Goal: Find specific page/section: Find specific page/section

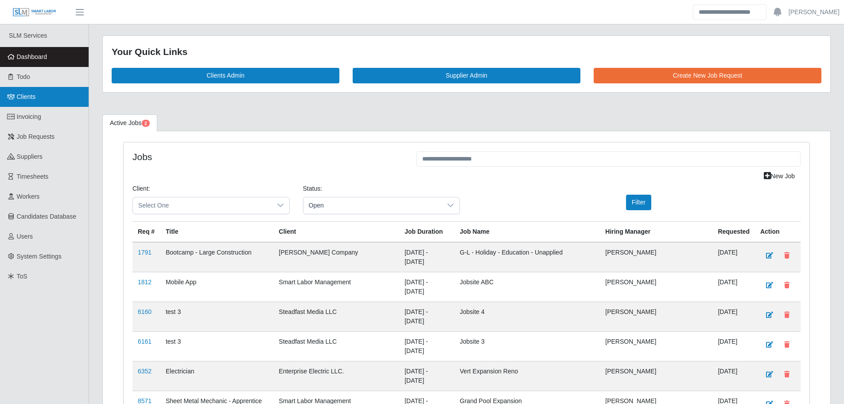
click at [34, 97] on span "Clients" at bounding box center [26, 96] width 19 height 7
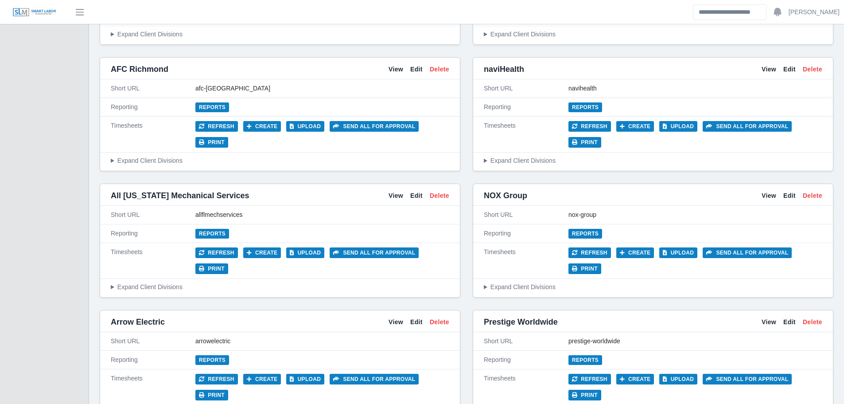
scroll to position [310, 0]
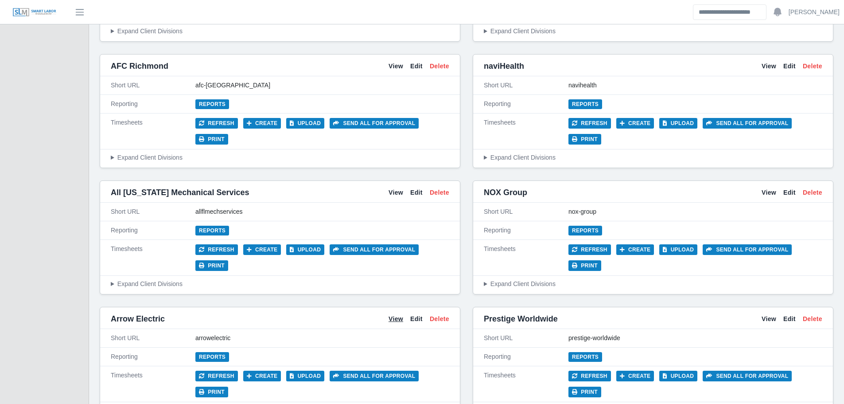
click at [393, 314] on link "View" at bounding box center [396, 318] width 15 height 9
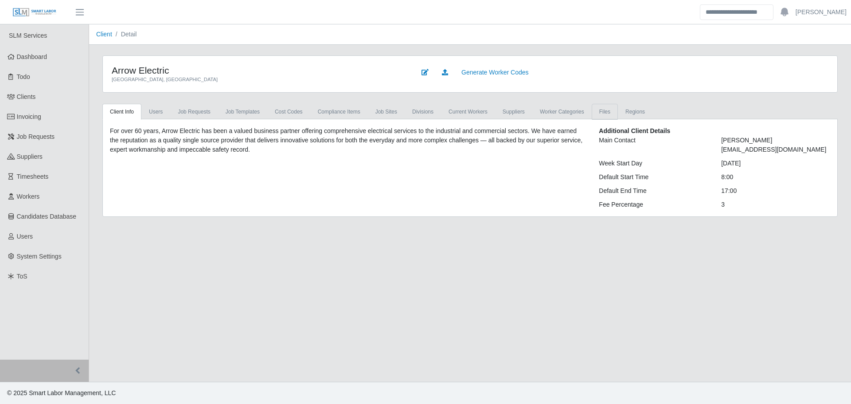
click at [595, 111] on link "Files" at bounding box center [604, 112] width 26 height 16
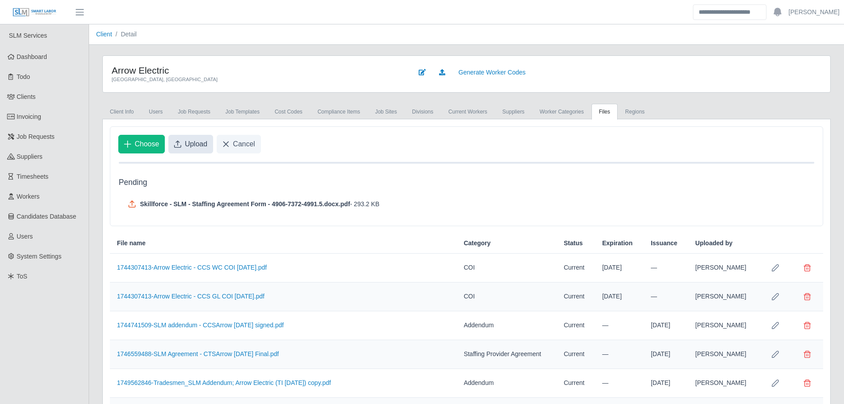
click at [193, 148] on span "Upload" at bounding box center [196, 144] width 23 height 11
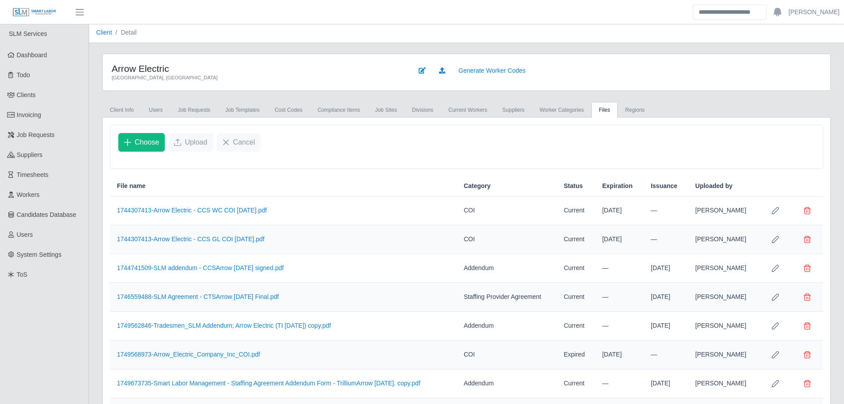
scroll to position [112, 0]
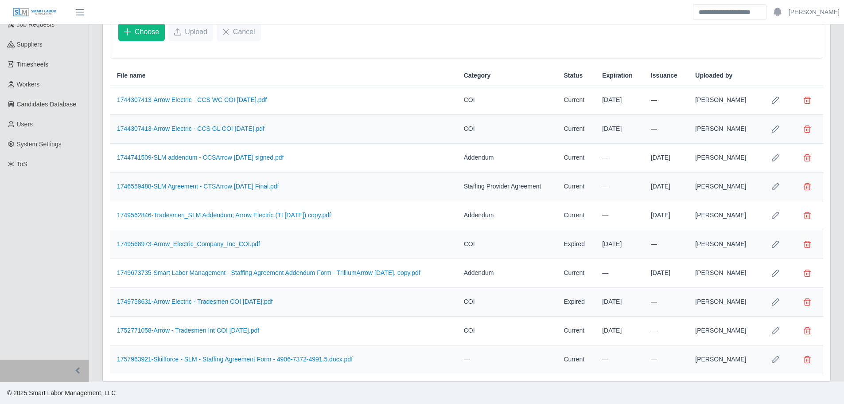
drag, startPoint x: 775, startPoint y: 361, endPoint x: 748, endPoint y: 357, distance: 26.9
click at [774, 360] on icon "Row Edit" at bounding box center [775, 359] width 7 height 7
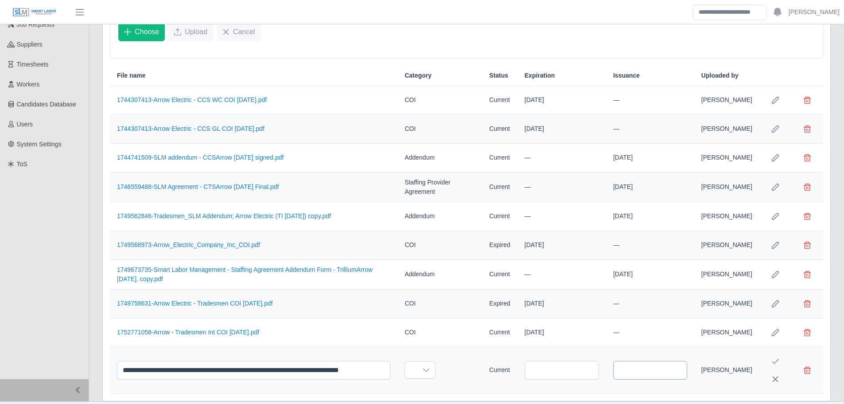
scroll to position [135, 0]
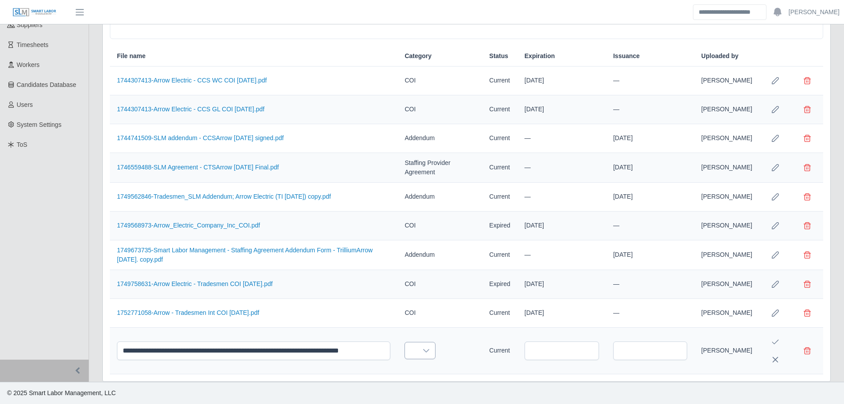
click at [417, 352] on div at bounding box center [426, 350] width 18 height 16
click at [443, 280] on span "Staffing Provider Agreement" at bounding box center [449, 281] width 78 height 9
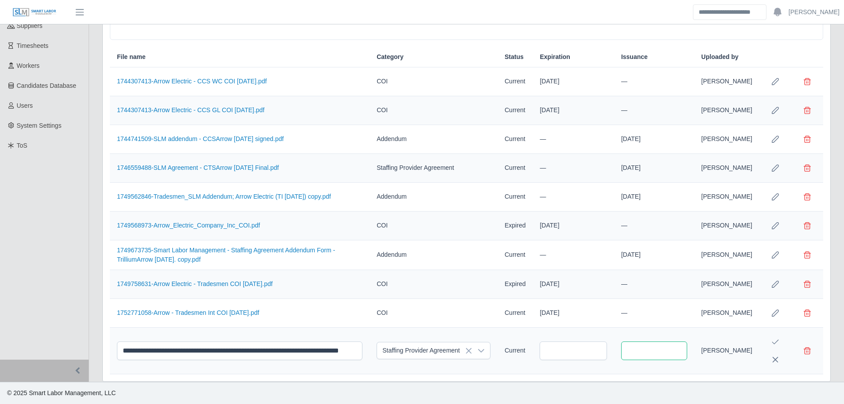
click at [657, 349] on input "text" at bounding box center [654, 350] width 66 height 19
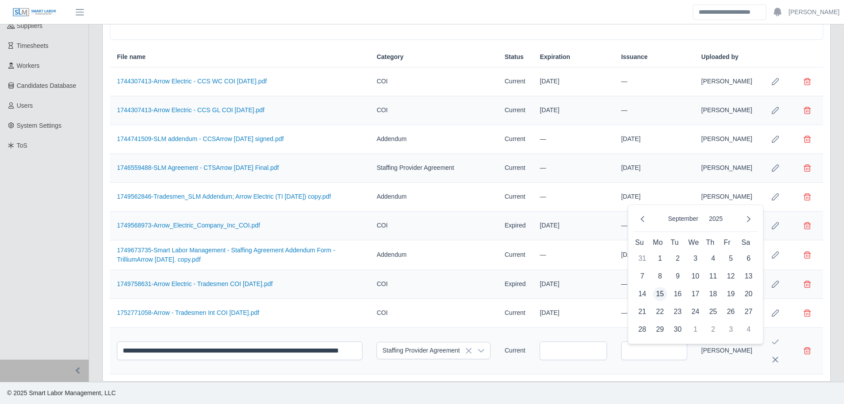
click at [662, 291] on span "15" at bounding box center [660, 294] width 14 height 14
type input "**********"
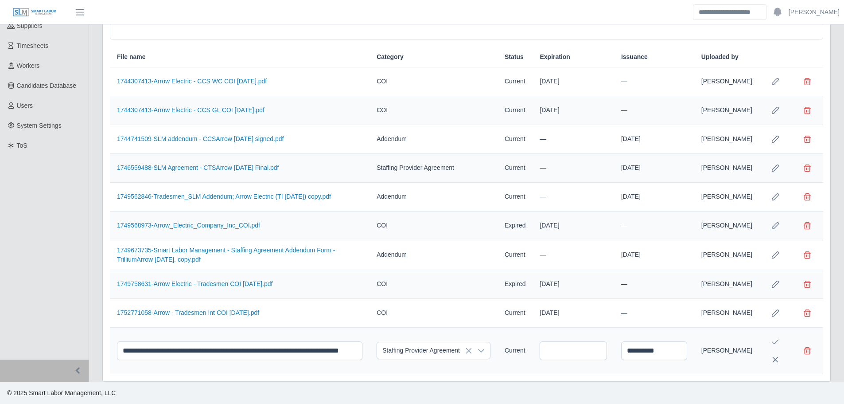
click at [776, 341] on icon "Save Edit" at bounding box center [775, 341] width 7 height 7
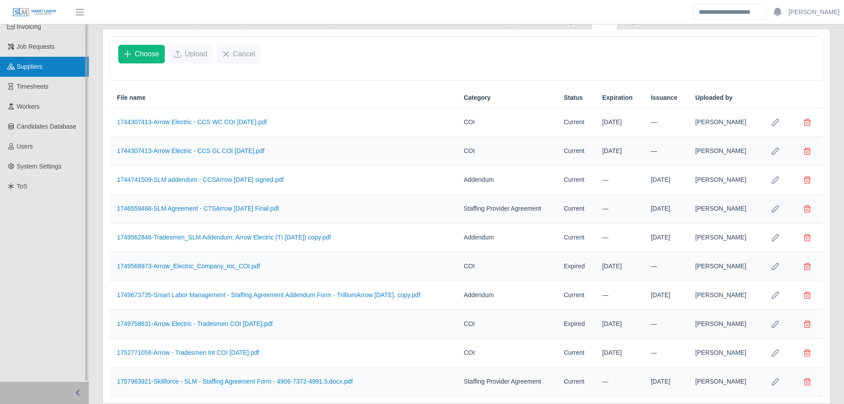
scroll to position [68, 0]
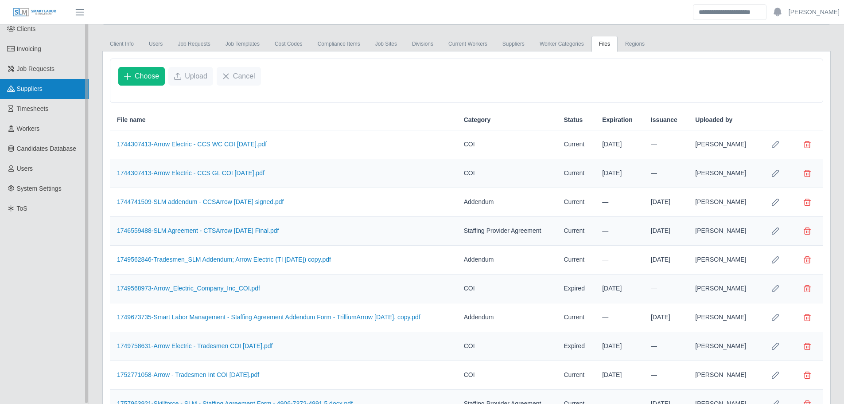
click at [44, 93] on link "Suppliers" at bounding box center [44, 89] width 89 height 20
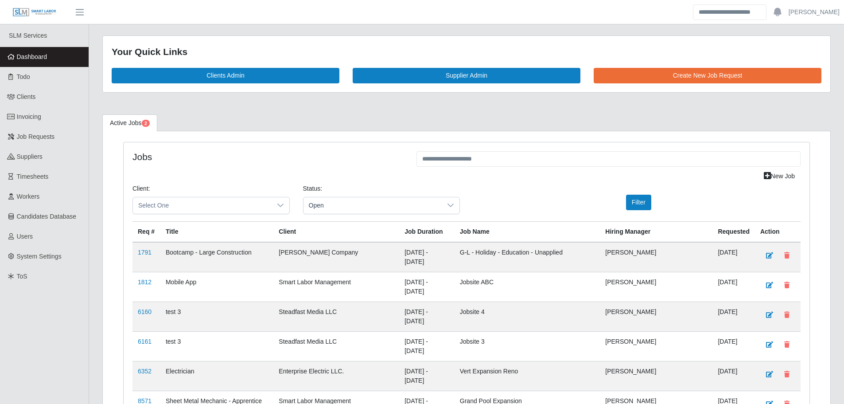
click at [58, 59] on link "Dashboard" at bounding box center [44, 57] width 89 height 20
click at [40, 56] on span "Dashboard" at bounding box center [32, 56] width 31 height 7
click at [47, 113] on link "Invoicing" at bounding box center [44, 117] width 89 height 20
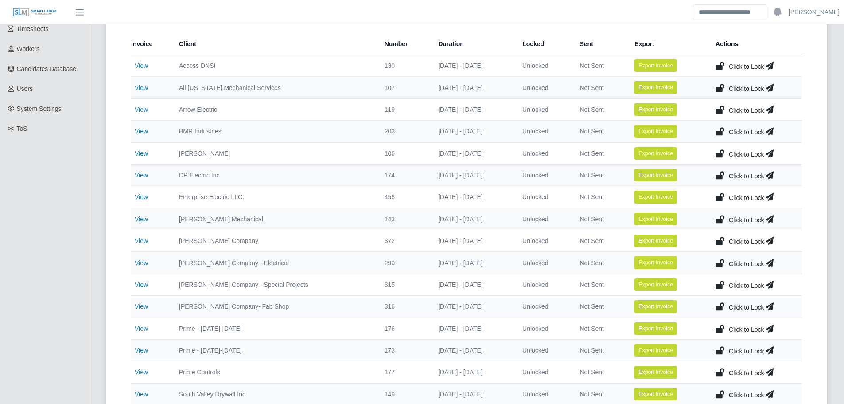
scroll to position [222, 0]
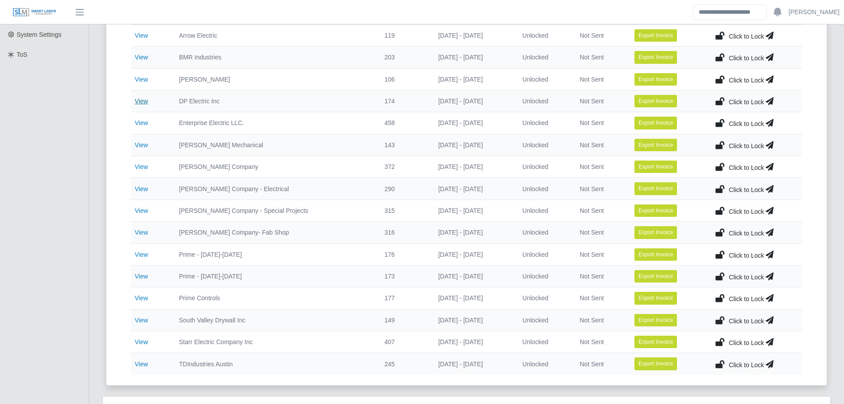
click at [138, 100] on link "View" at bounding box center [141, 100] width 13 height 7
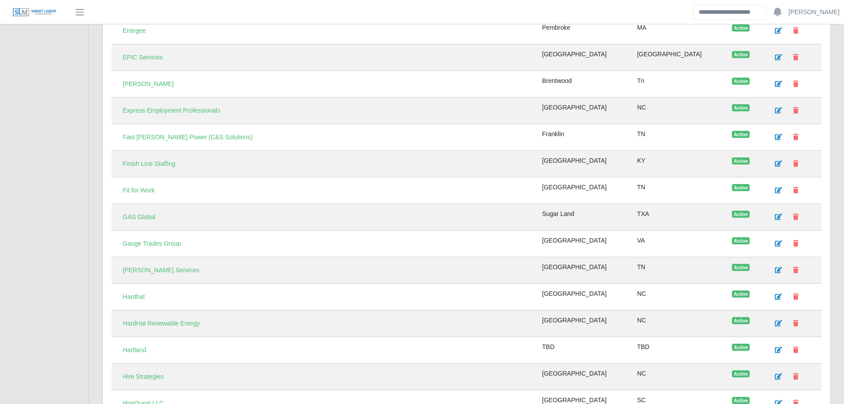
scroll to position [1019, 0]
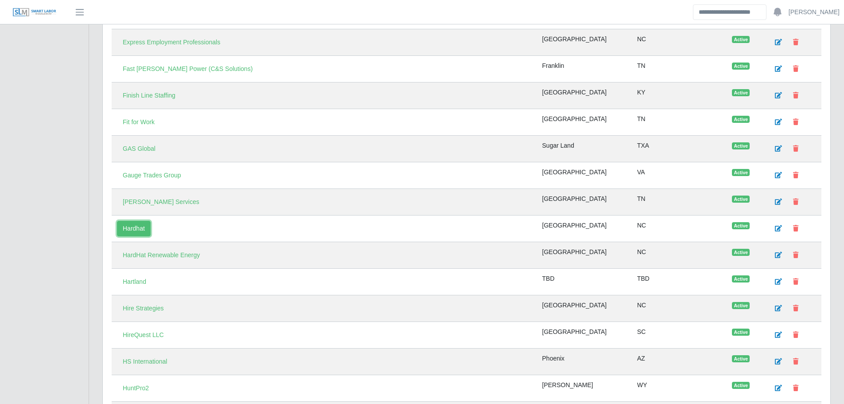
click at [136, 227] on link "Hardhat" at bounding box center [134, 229] width 34 height 16
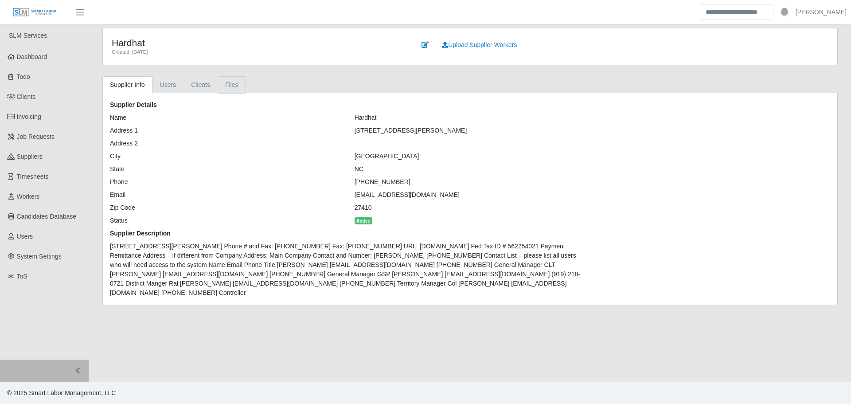
click at [228, 83] on link "Files" at bounding box center [232, 84] width 28 height 17
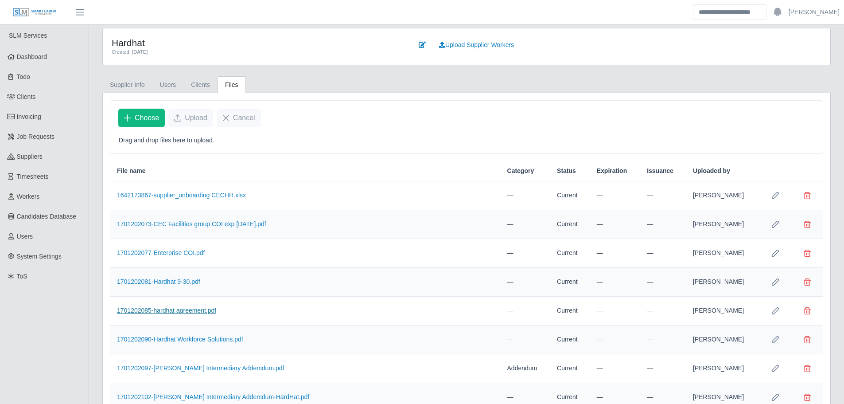
click at [182, 308] on link "1701202085-hardhat agreement.pdf" at bounding box center [166, 310] width 99 height 7
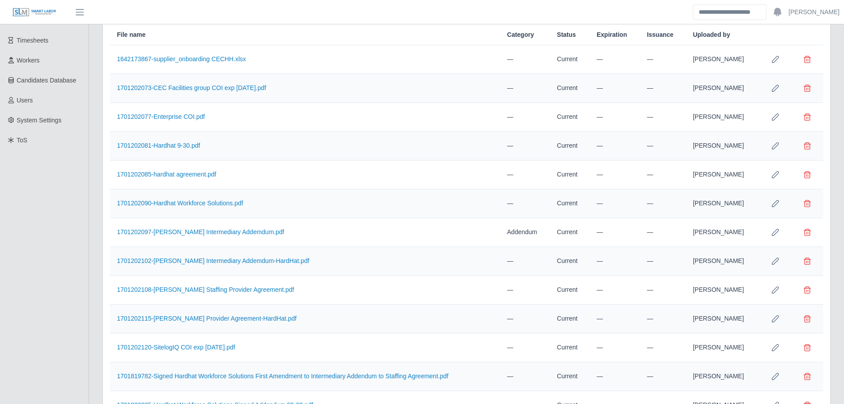
scroll to position [177, 0]
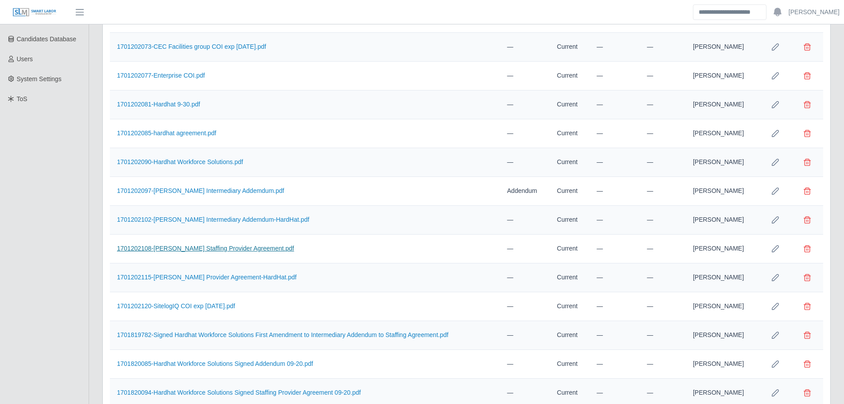
click at [234, 248] on link "1701202108-LEE Staffing Provider Agreement.pdf" at bounding box center [205, 248] width 177 height 7
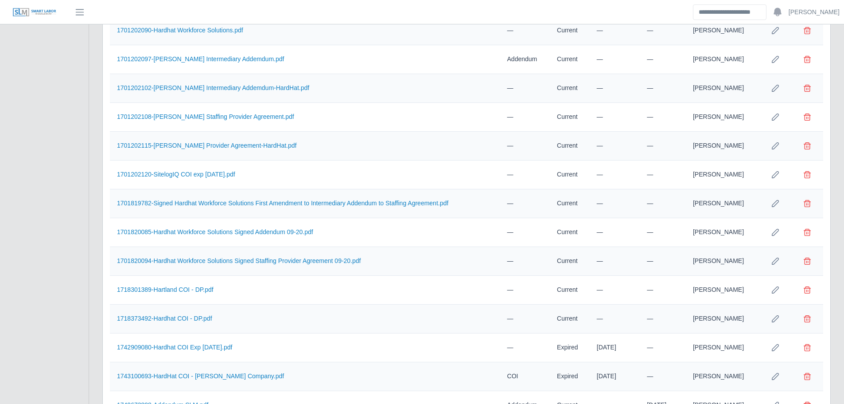
scroll to position [310, 0]
click at [280, 259] on link "1701820094-Hardhat Workforce Solutions Signed Staffing Provider Agreement 09-20…" at bounding box center [239, 259] width 244 height 7
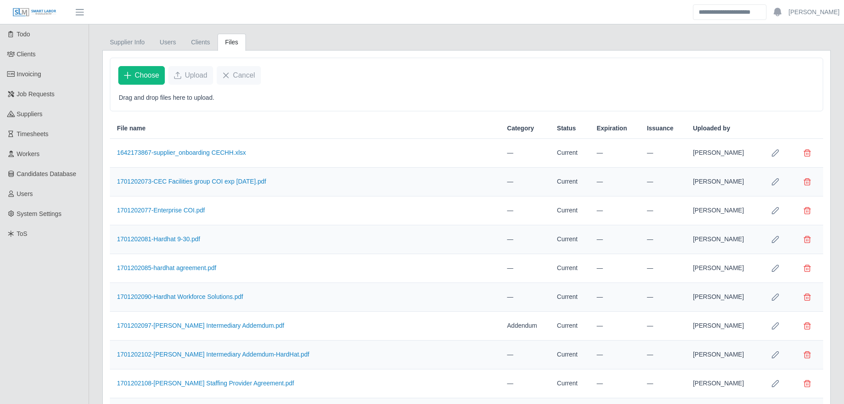
scroll to position [42, 0]
click at [212, 297] on link "1701202090-Hardhat Workforce Solutions.pdf" at bounding box center [180, 296] width 126 height 7
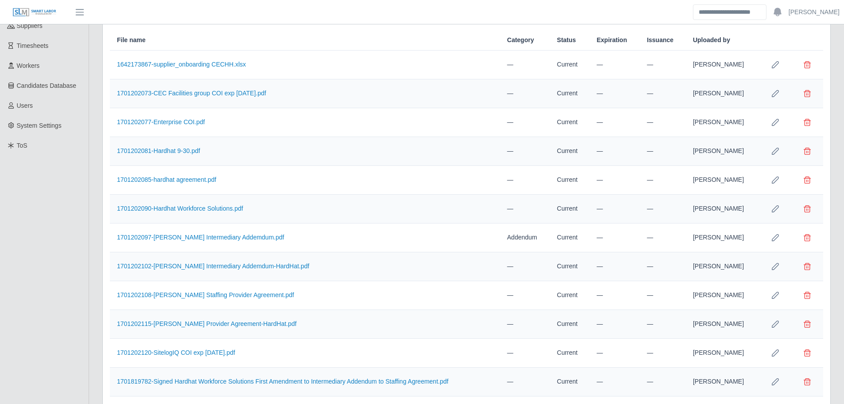
scroll to position [0, 0]
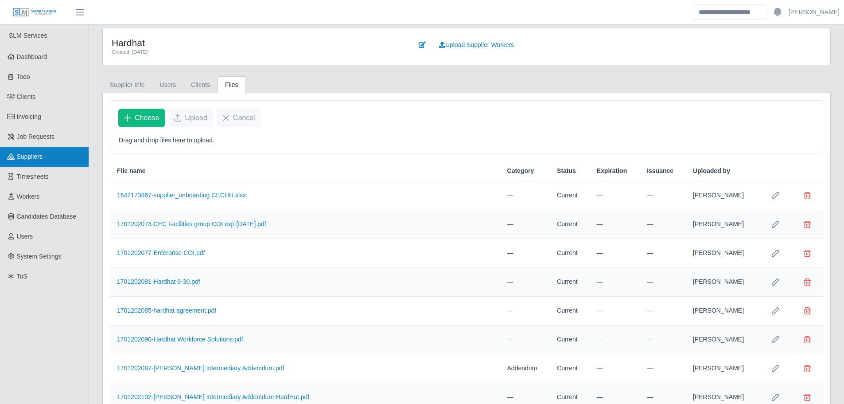
click at [51, 158] on link "Suppliers" at bounding box center [44, 157] width 89 height 20
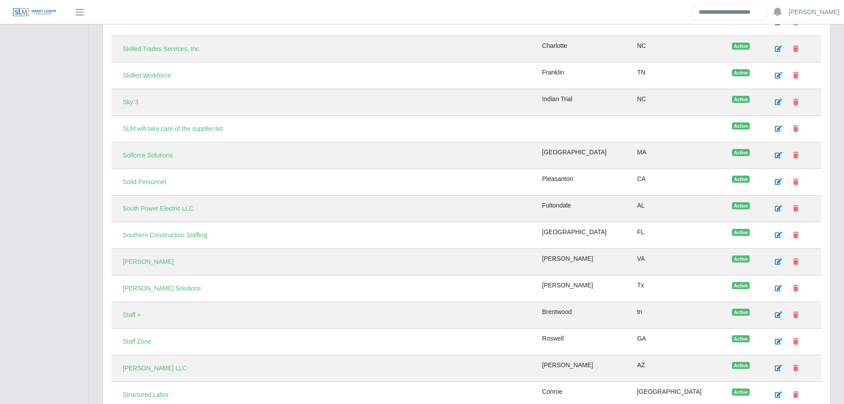
scroll to position [2545, 0]
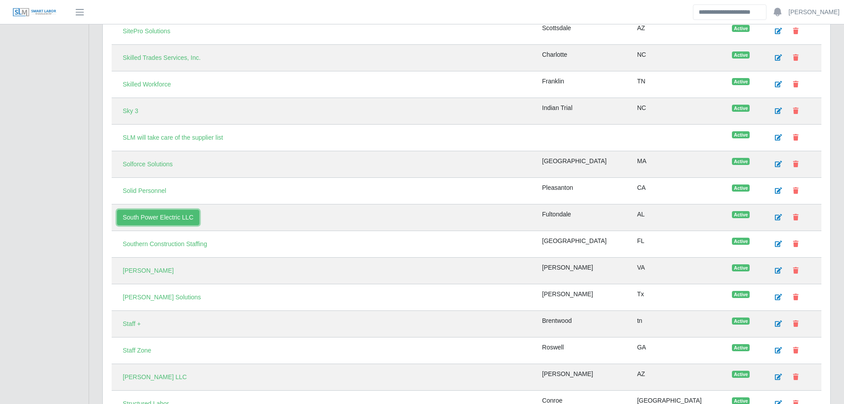
click at [177, 218] on link "South Power Electric LLC" at bounding box center [158, 218] width 82 height 16
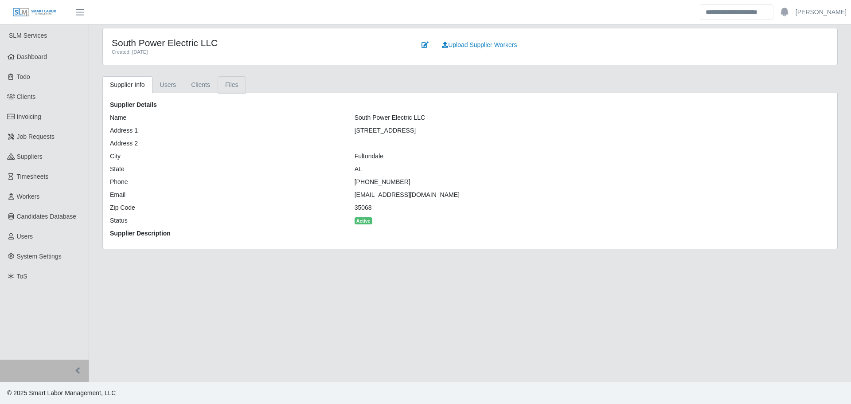
click at [219, 82] on link "Files" at bounding box center [232, 84] width 28 height 17
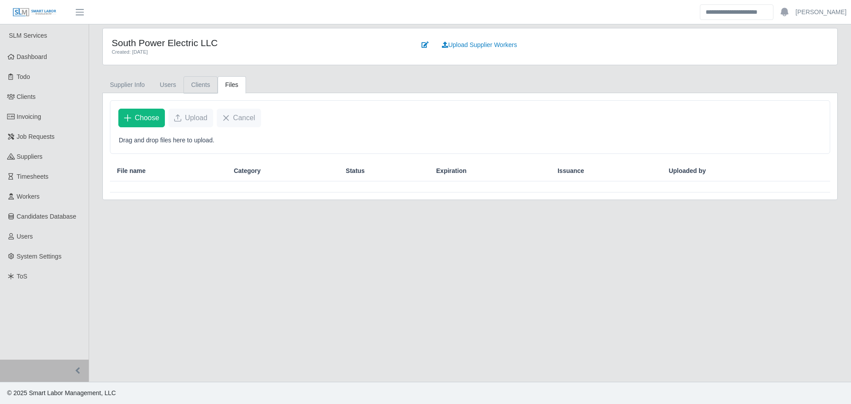
click at [206, 84] on link "Clients" at bounding box center [200, 84] width 34 height 17
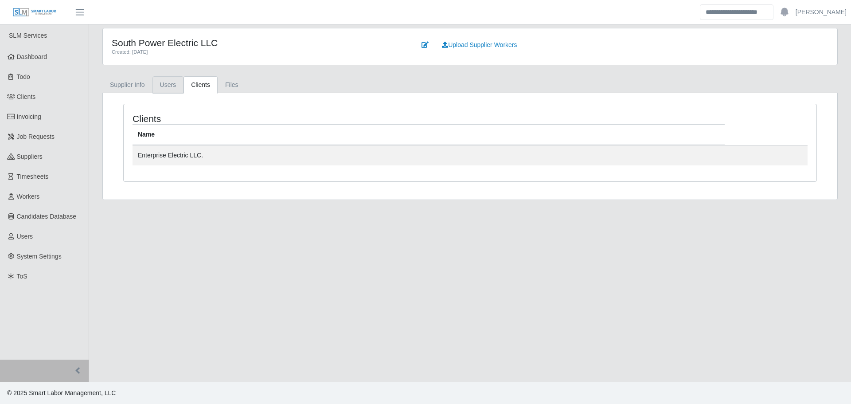
click at [173, 87] on link "Users" at bounding box center [167, 84] width 31 height 17
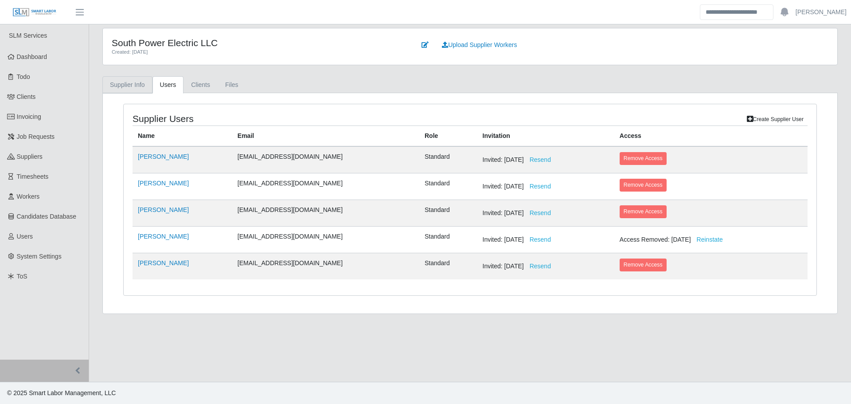
click at [136, 86] on link "Supplier Info" at bounding box center [127, 84] width 50 height 17
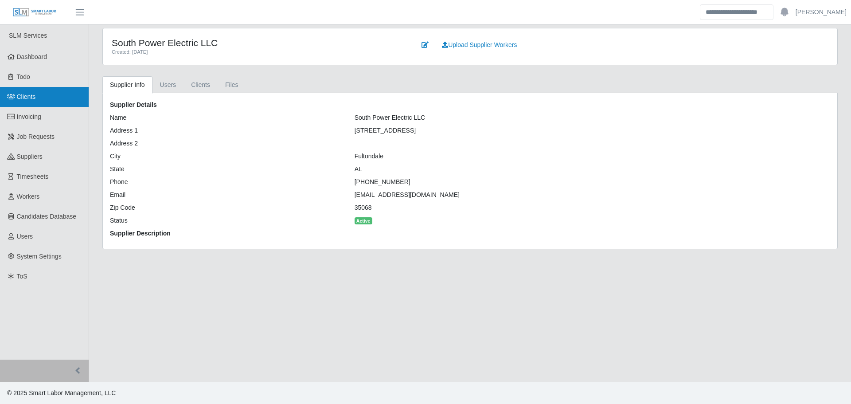
click at [31, 99] on span "Clients" at bounding box center [26, 96] width 19 height 7
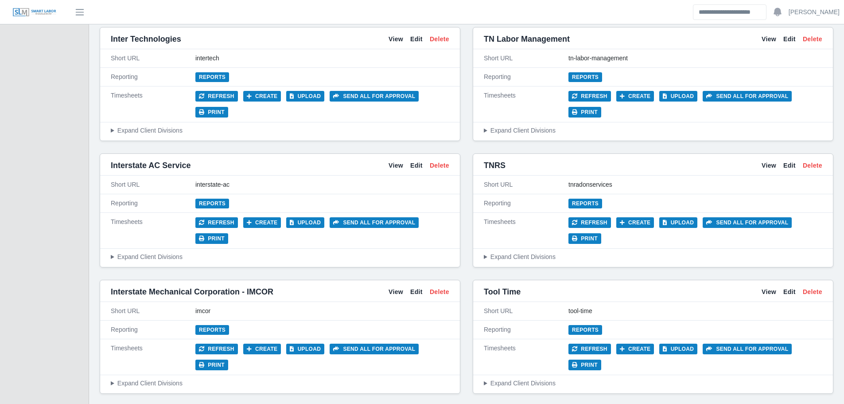
scroll to position [3114, 0]
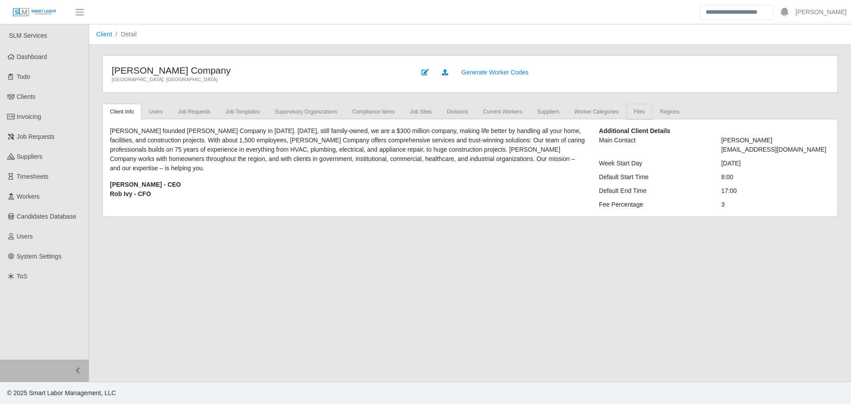
click at [627, 107] on link "Files" at bounding box center [639, 112] width 26 height 16
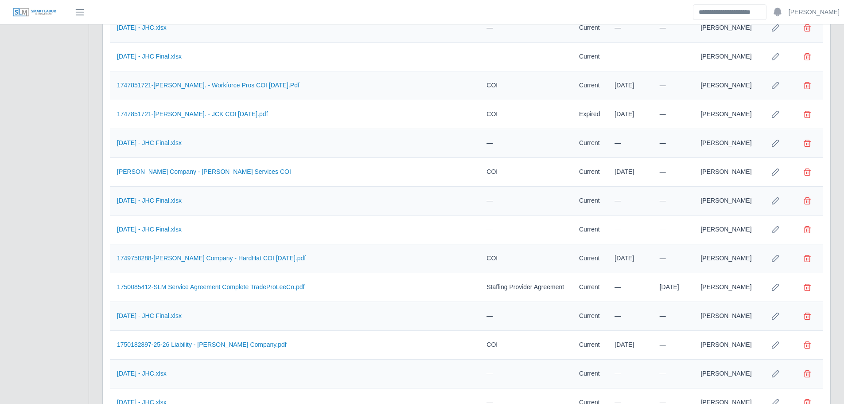
scroll to position [1603, 0]
click at [272, 290] on link "1750085412-SLM Service Agreement Complete TradeProLeeCo.pdf" at bounding box center [210, 287] width 187 height 7
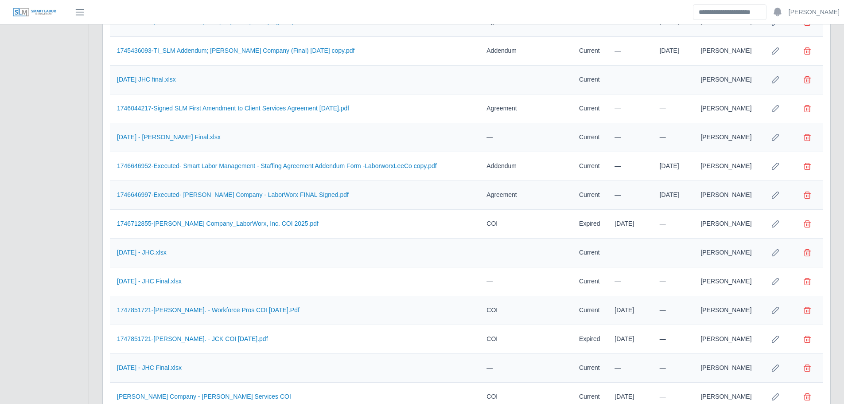
scroll to position [1338, 0]
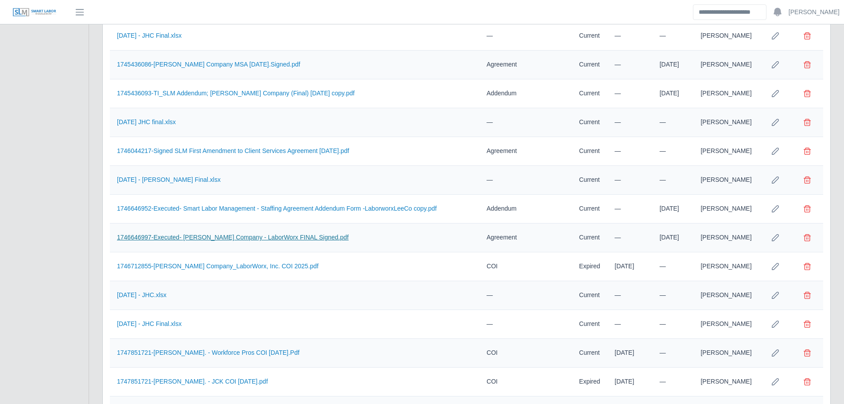
click at [216, 238] on link "1746646997-Executed- Lee Company - LaborWorx FINAL Signed.pdf" at bounding box center [233, 236] width 232 height 7
click at [251, 206] on link "1746646952-Executed- Smart Labor Management - Staffing Agreement Addendum Form …" at bounding box center [277, 208] width 320 height 7
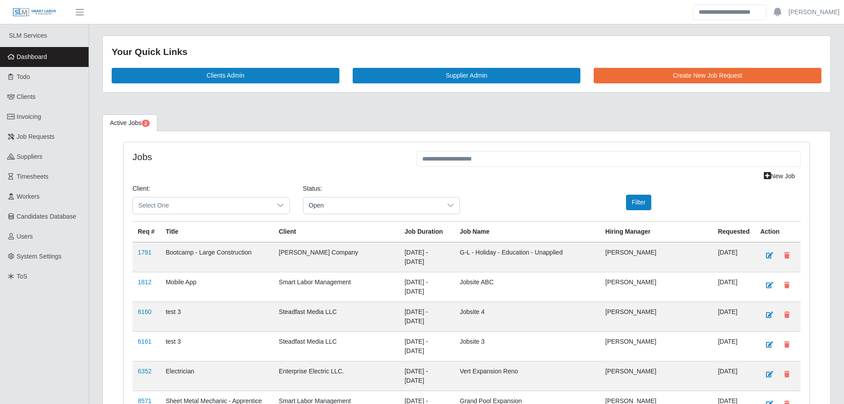
click at [25, 58] on span "Dashboard" at bounding box center [32, 56] width 31 height 7
